Goal: Task Accomplishment & Management: Use online tool/utility

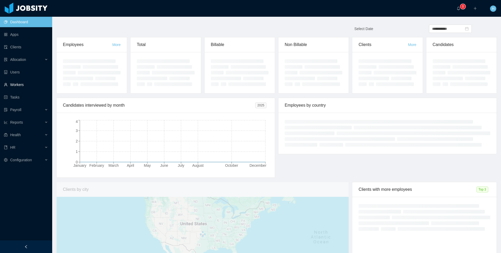
click at [25, 83] on link "Workers" at bounding box center [26, 84] width 44 height 10
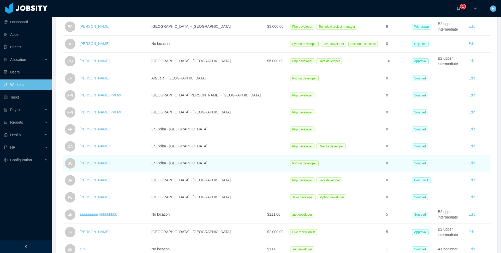
scroll to position [114, 0]
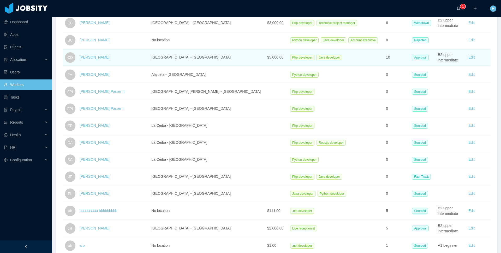
click at [412, 56] on span "Approval" at bounding box center [420, 58] width 16 height 6
click at [101, 58] on link "[PERSON_NAME]" at bounding box center [95, 57] width 30 height 4
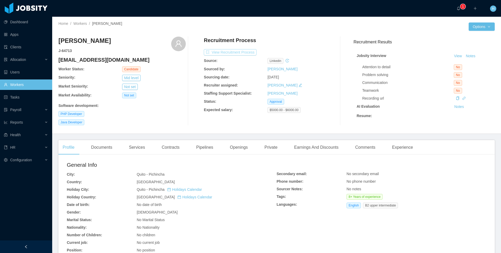
click at [240, 51] on button "View Recruitment Process" at bounding box center [230, 52] width 53 height 6
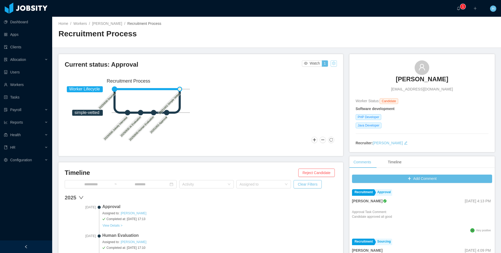
click at [332, 63] on button "button" at bounding box center [334, 63] width 6 height 6
click at [323, 72] on div "Reset process" at bounding box center [319, 71] width 30 height 8
click at [284, 92] on button "Confirm" at bounding box center [287, 94] width 17 height 6
click at [331, 64] on button "button" at bounding box center [334, 63] width 6 height 6
click at [319, 72] on div "Reset process" at bounding box center [319, 71] width 30 height 8
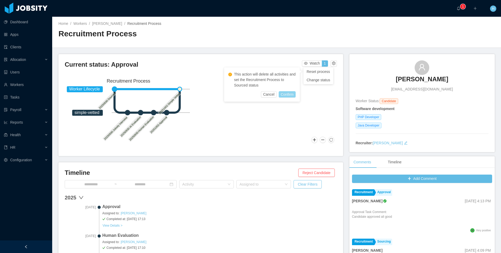
click at [285, 92] on button "Confirm" at bounding box center [287, 94] width 17 height 6
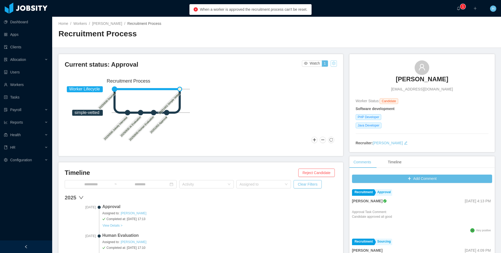
click at [331, 61] on button "button" at bounding box center [334, 63] width 6 height 6
click at [321, 72] on div "Reset process" at bounding box center [319, 71] width 30 height 8
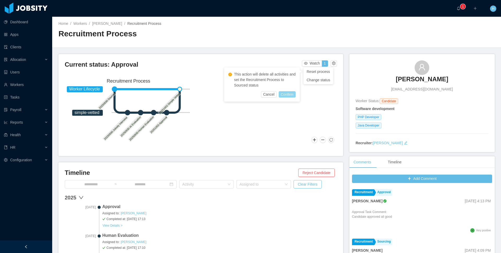
click at [291, 96] on button "Confirm" at bounding box center [287, 94] width 17 height 6
